Goal: Task Accomplishment & Management: Use online tool/utility

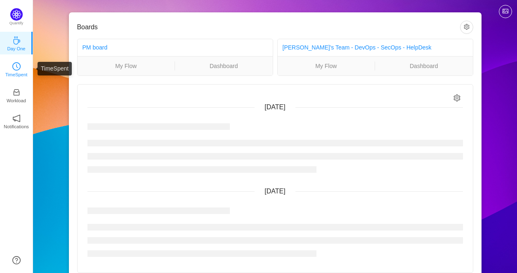
click at [13, 70] on icon "icon: clock-circle" at bounding box center [16, 66] width 8 height 8
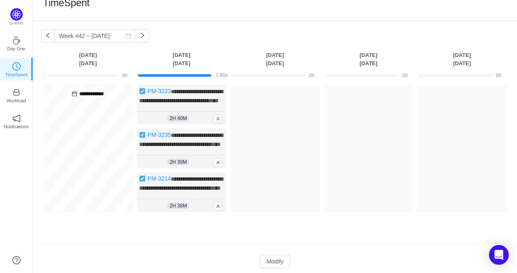
scroll to position [63, 0]
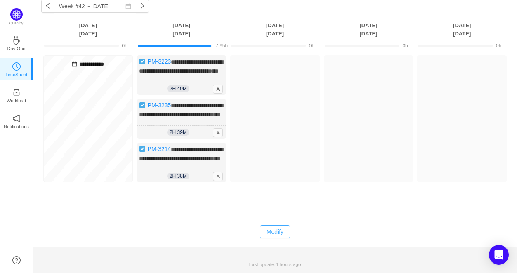
click at [276, 234] on button "Modify" at bounding box center [275, 231] width 30 height 13
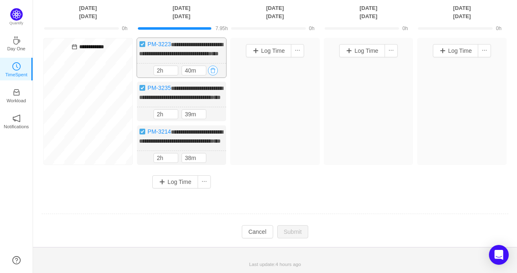
click at [214, 73] on button "button" at bounding box center [213, 71] width 10 height 10
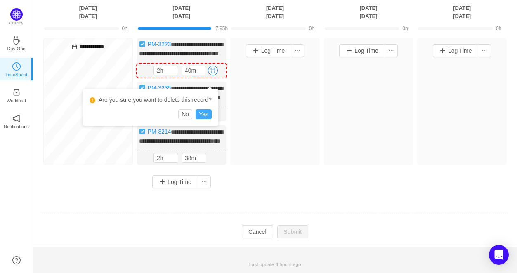
click at [203, 110] on button "Yes" at bounding box center [203, 114] width 16 height 10
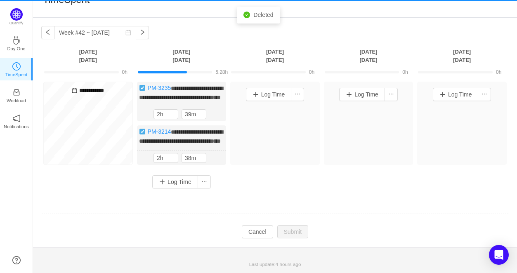
scroll to position [28, 0]
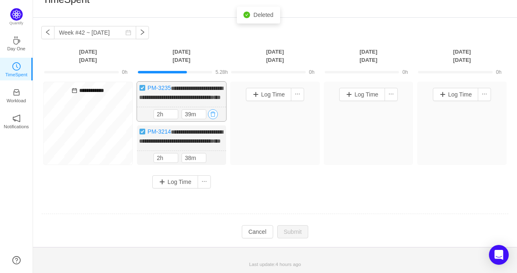
click at [212, 109] on button "button" at bounding box center [213, 114] width 10 height 10
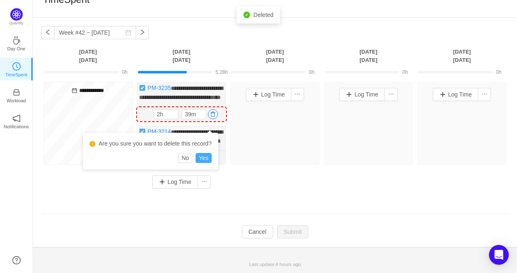
click at [201, 153] on button "Yes" at bounding box center [203, 158] width 16 height 10
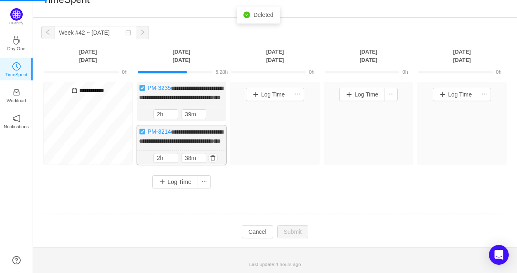
scroll to position [0, 0]
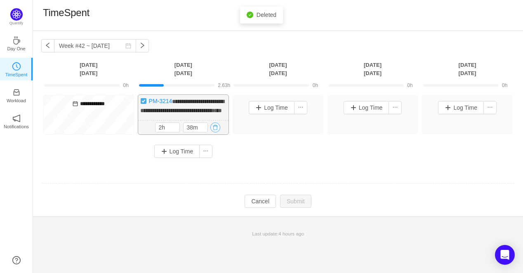
click at [213, 132] on button "button" at bounding box center [215, 127] width 10 height 10
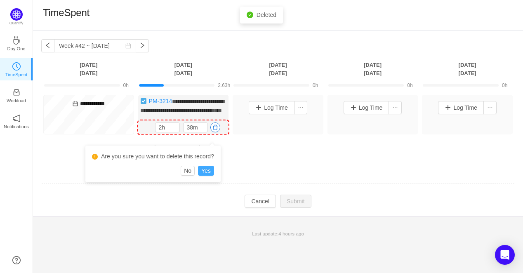
click at [207, 170] on button "Yes" at bounding box center [206, 171] width 16 height 10
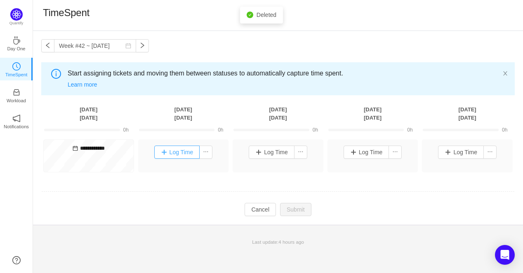
click at [183, 157] on button "Log Time" at bounding box center [177, 152] width 46 height 13
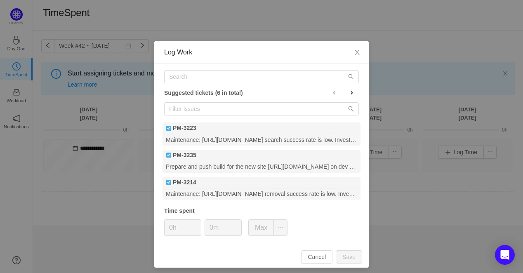
click at [203, 83] on div "Suggested tickets (6 in total) PM-3223 Maintenance: [URL][DOMAIN_NAME] search s…" at bounding box center [261, 155] width 214 height 182
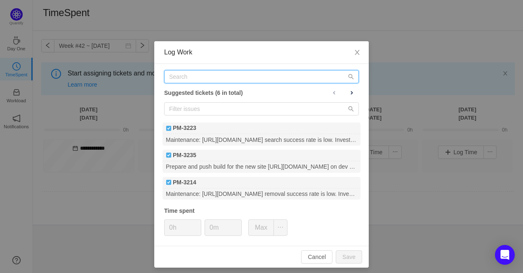
click at [198, 75] on input "text" at bounding box center [261, 76] width 195 height 13
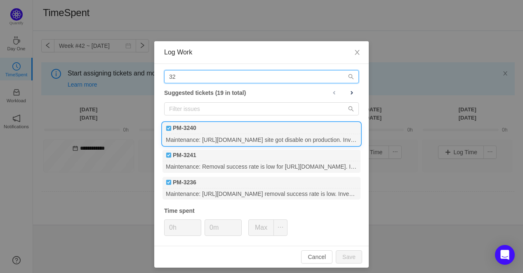
type input "32"
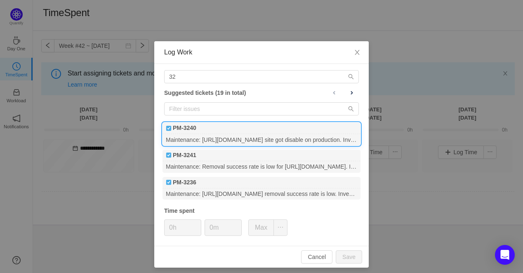
click at [201, 138] on div "Maintenance: [URL][DOMAIN_NAME] site got disable on production. Investigate and…" at bounding box center [261, 139] width 198 height 11
click at [345, 254] on button "Save" at bounding box center [349, 256] width 26 height 13
type input "0h"
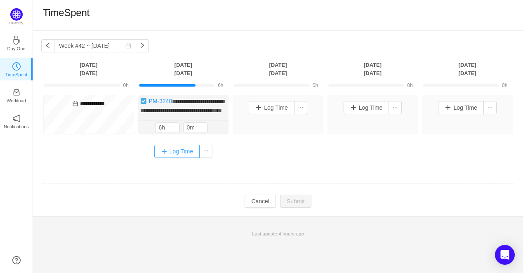
click at [185, 158] on button "Log Time" at bounding box center [177, 151] width 46 height 13
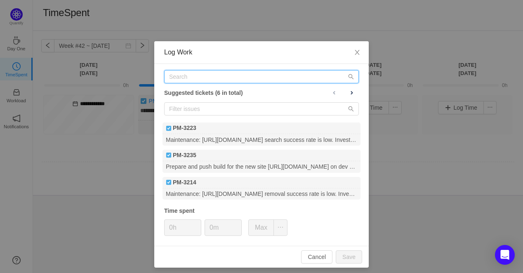
click at [191, 77] on input "text" at bounding box center [261, 76] width 195 height 13
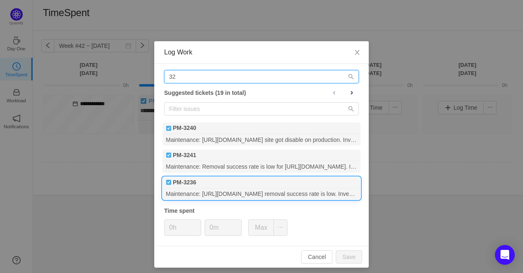
type input "32"
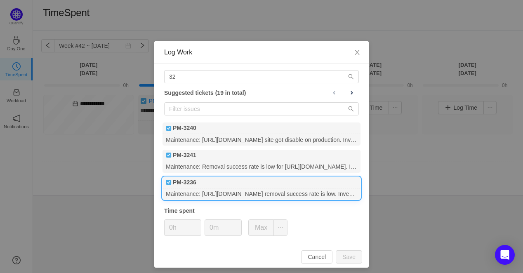
click at [224, 193] on div "Maintenance: [URL][DOMAIN_NAME] removal success rate is low. Investigate & fix." at bounding box center [261, 193] width 198 height 11
click at [340, 254] on button "Save" at bounding box center [349, 256] width 26 height 13
type input "0h"
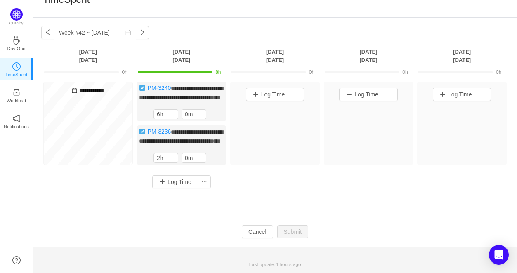
scroll to position [28, 0]
click at [205, 215] on td at bounding box center [274, 214] width 467 height 21
